Goal: Navigation & Orientation: Find specific page/section

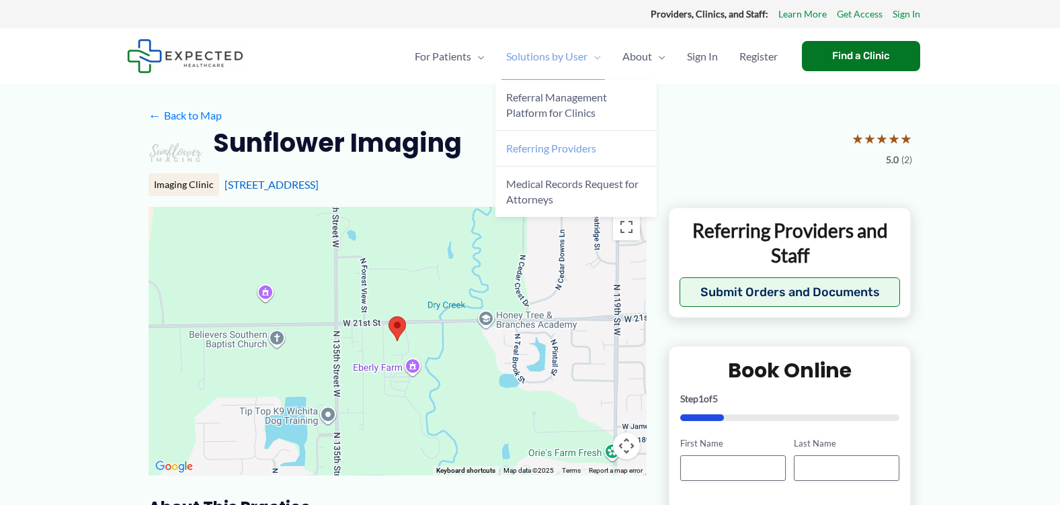
click at [552, 142] on span "Referring Providers" at bounding box center [551, 148] width 90 height 13
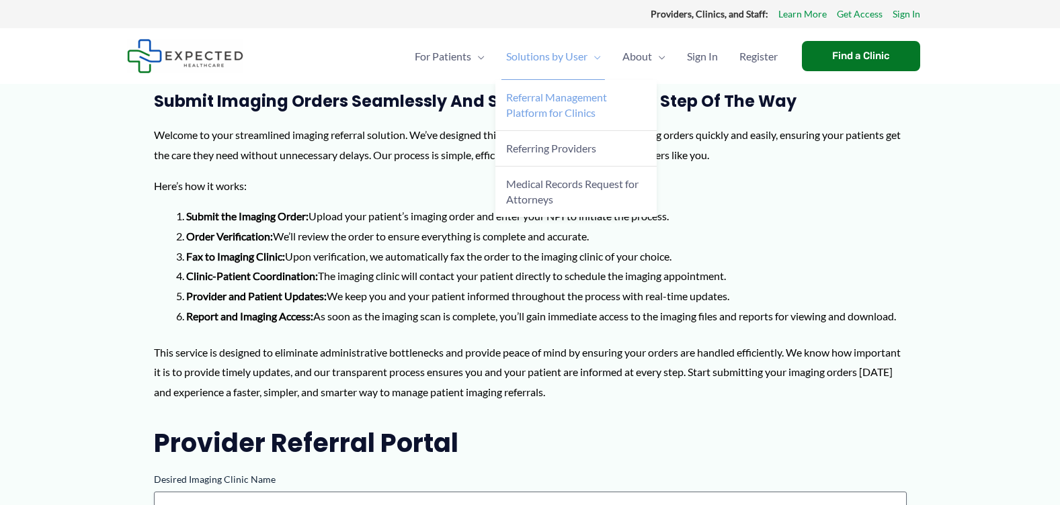
click at [533, 110] on span "Referral Management Platform for Clinics" at bounding box center [556, 105] width 101 height 28
